Goal: Find specific page/section: Find specific page/section

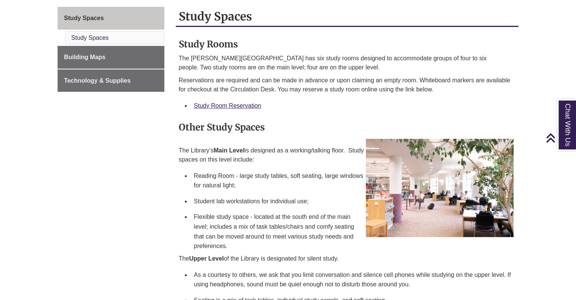
scroll to position [76, 0]
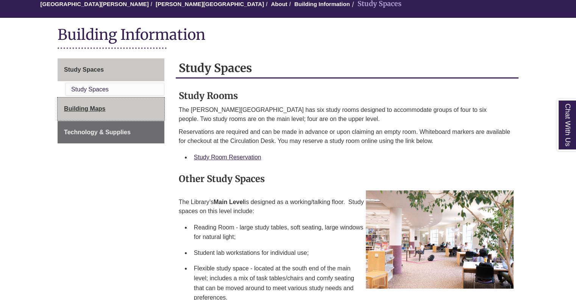
click at [95, 111] on span "Building Maps" at bounding box center [84, 108] width 41 height 6
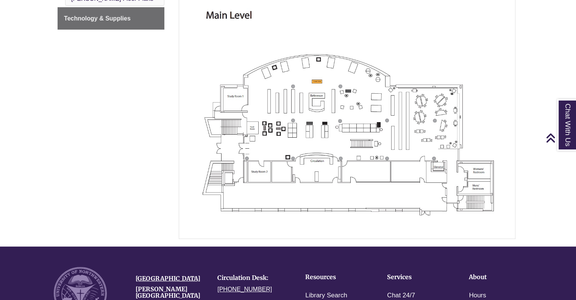
scroll to position [38, 0]
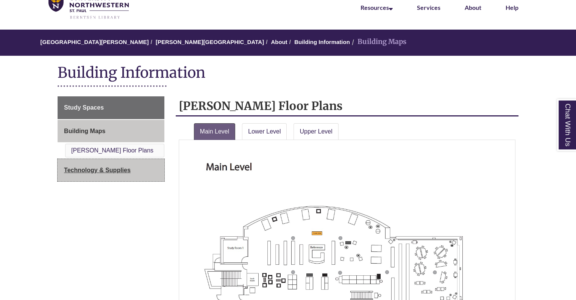
click at [131, 175] on link "Technology & Supplies" at bounding box center [111, 170] width 107 height 23
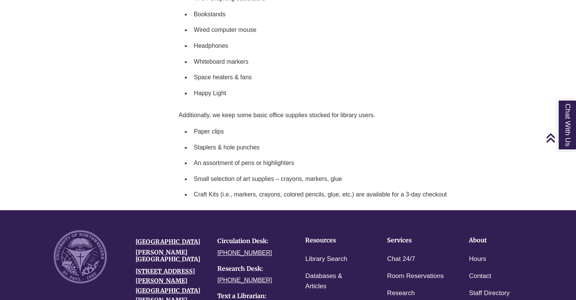
scroll to position [379, 0]
